Goal: Navigation & Orientation: Understand site structure

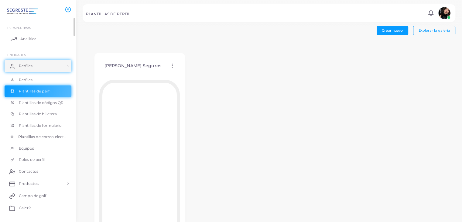
click at [49, 41] on link "Analítica" at bounding box center [38, 39] width 67 height 12
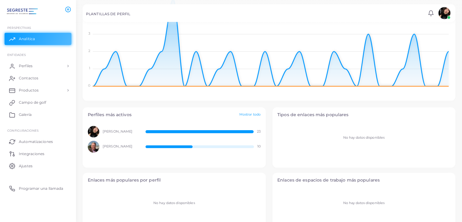
scroll to position [122, 0]
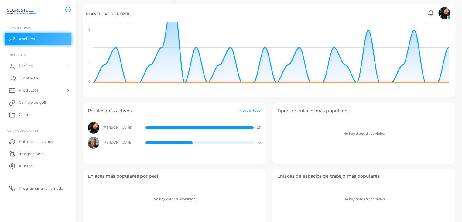
click at [42, 76] on link "Contactos" at bounding box center [38, 78] width 67 height 12
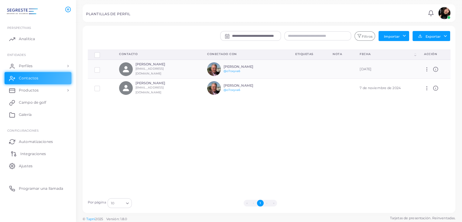
click at [36, 154] on font "Integraciones" at bounding box center [33, 153] width 26 height 5
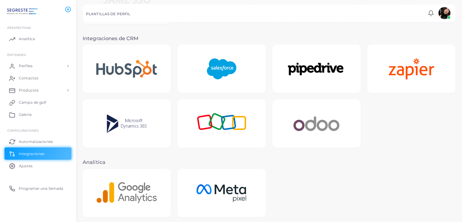
scroll to position [122, 0]
